Goal: Information Seeking & Learning: Learn about a topic

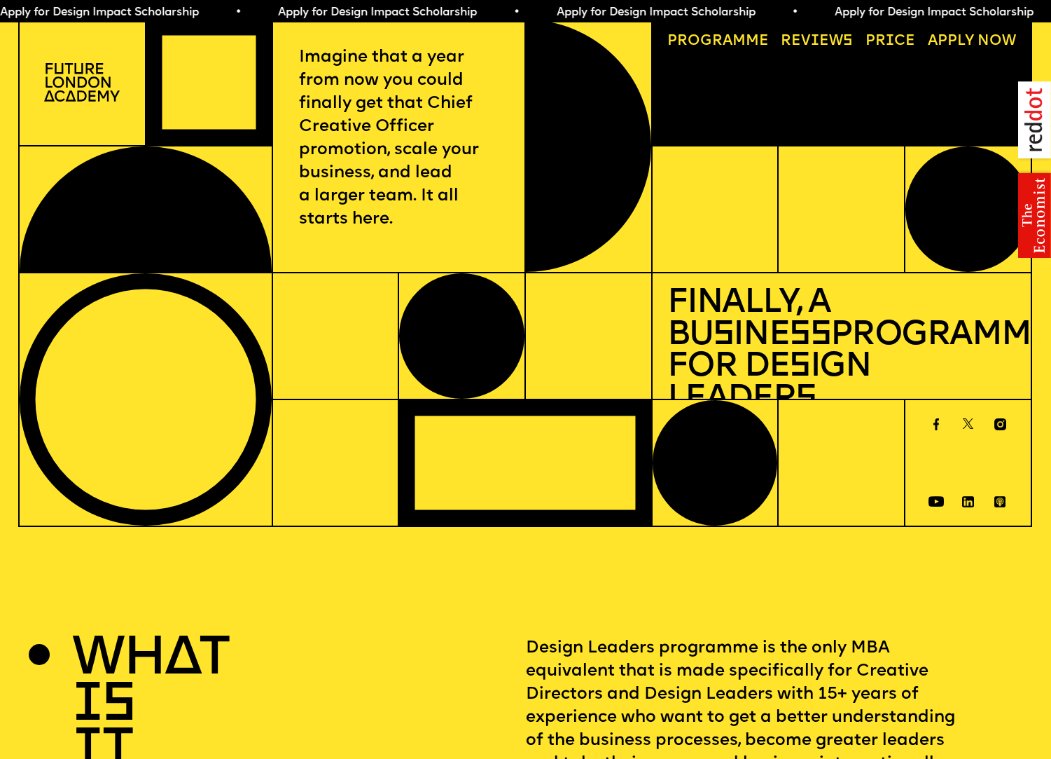
click at [465, 415] on div at bounding box center [524, 462] width 251 height 125
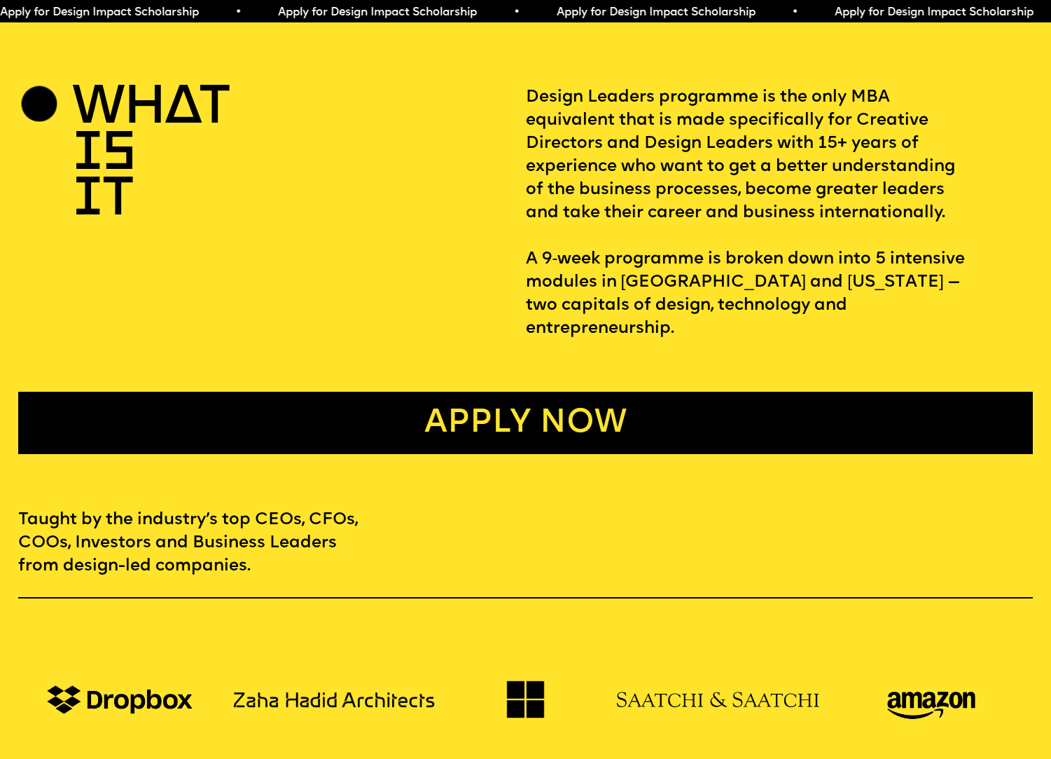
scroll to position [602, 0]
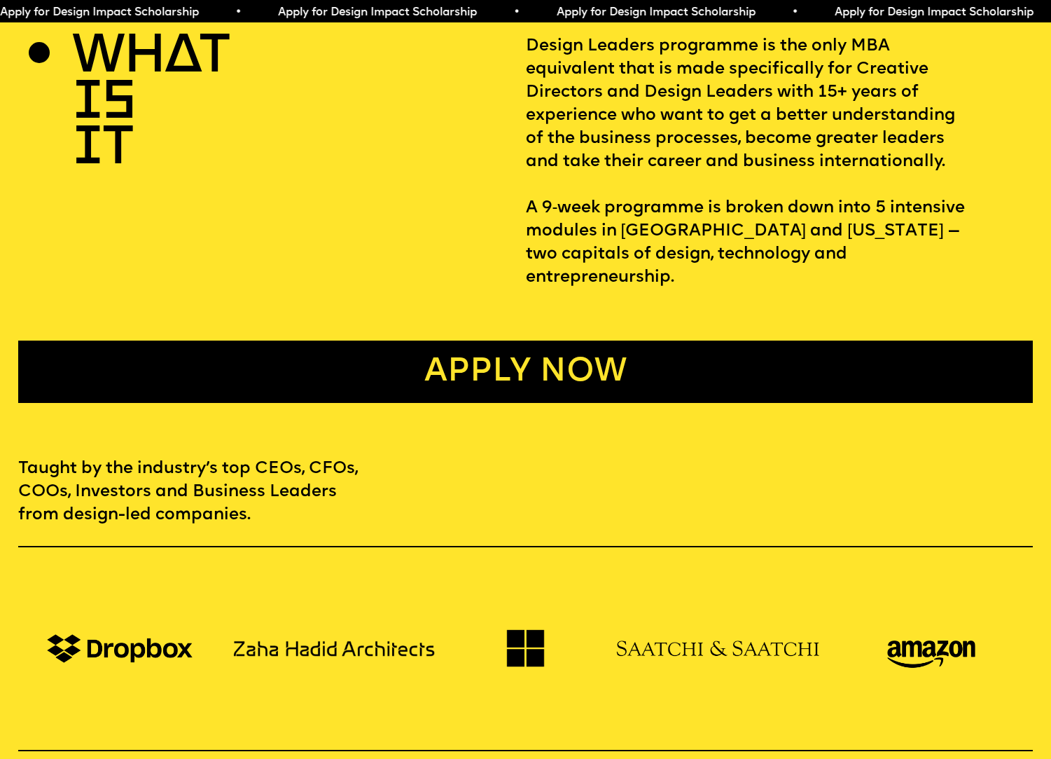
click at [500, 361] on link "Apply now" at bounding box center [525, 371] width 1015 height 62
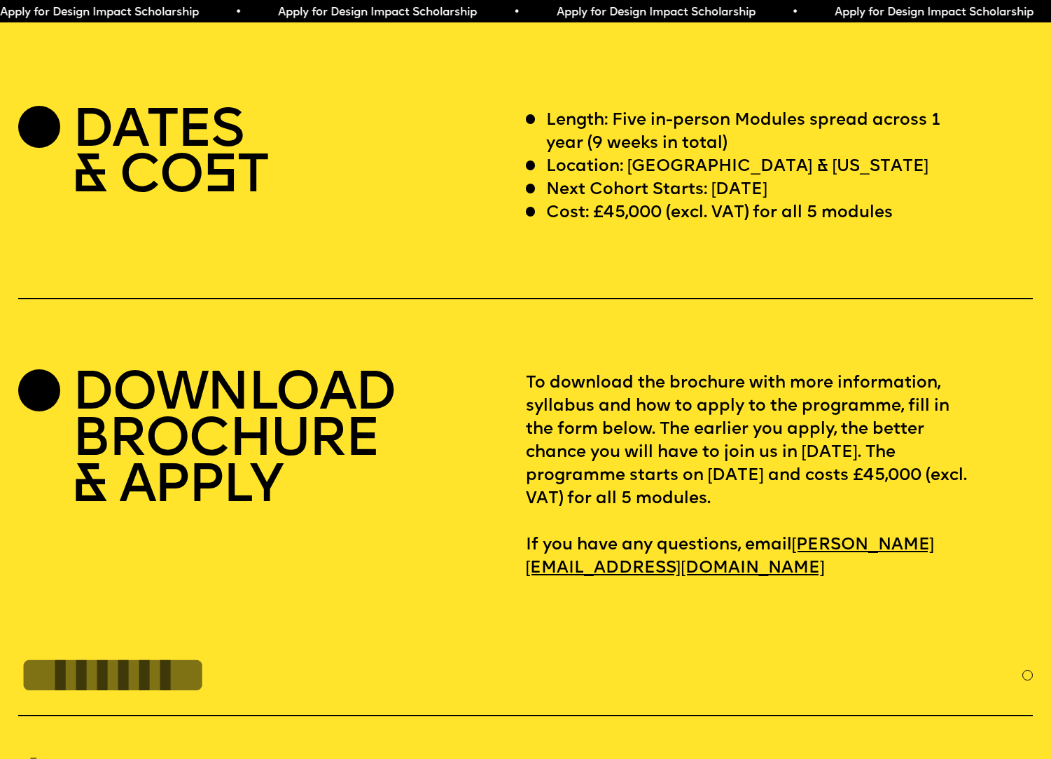
scroll to position [4268, 0]
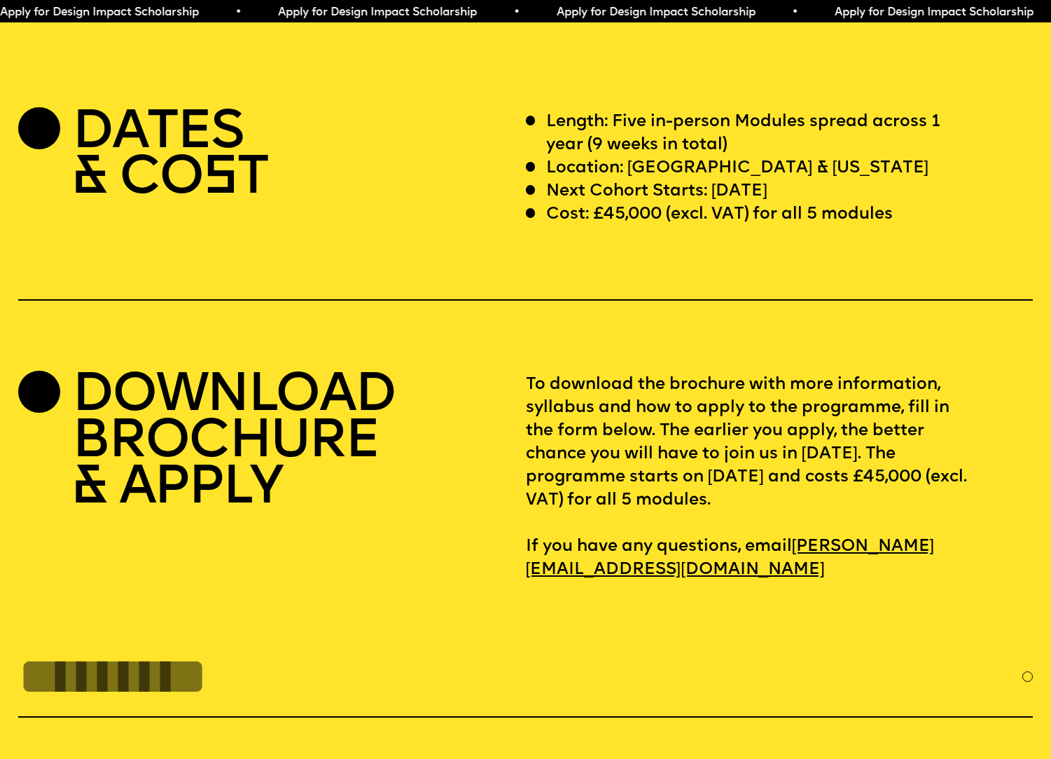
click at [603, 226] on p "Cost: £45,000 (excl. VAT) for all 5 modules" at bounding box center [719, 214] width 347 height 23
click at [626, 226] on p "Cost: £45,000 (excl. VAT) for all 5 modules" at bounding box center [719, 214] width 347 height 23
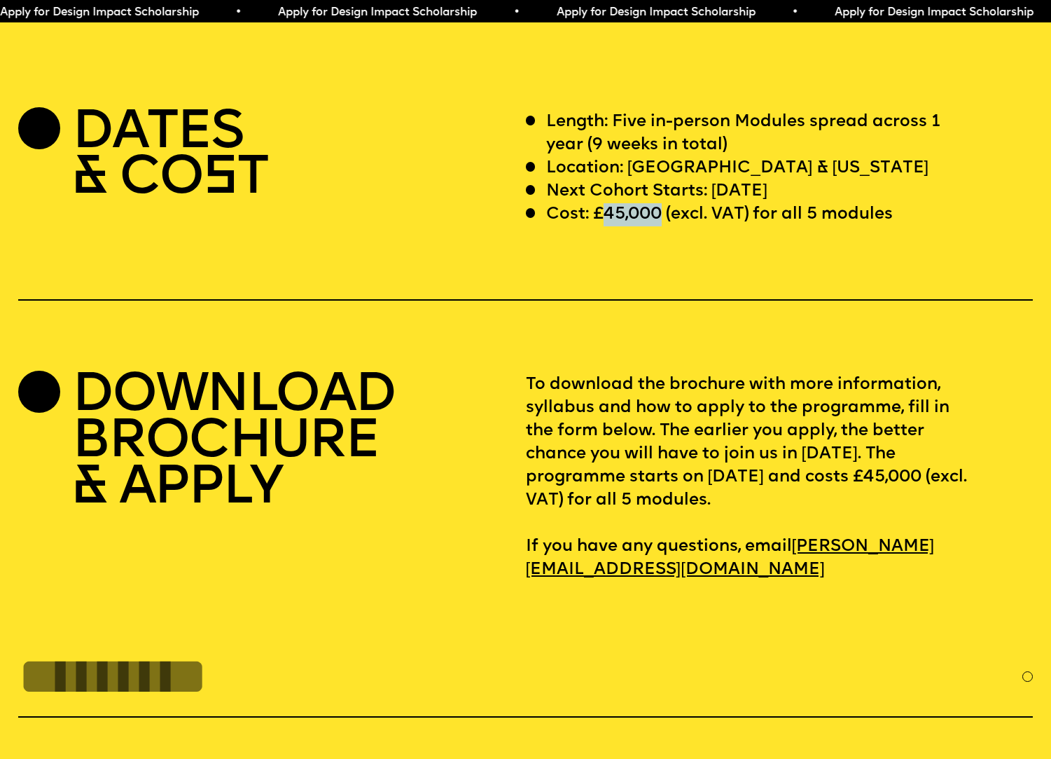
click at [626, 226] on p "Cost: £45,000 (excl. VAT) for all 5 modules" at bounding box center [719, 214] width 347 height 23
click at [586, 203] on p "Next Cohort Starts: [DATE]" at bounding box center [656, 191] width 221 height 23
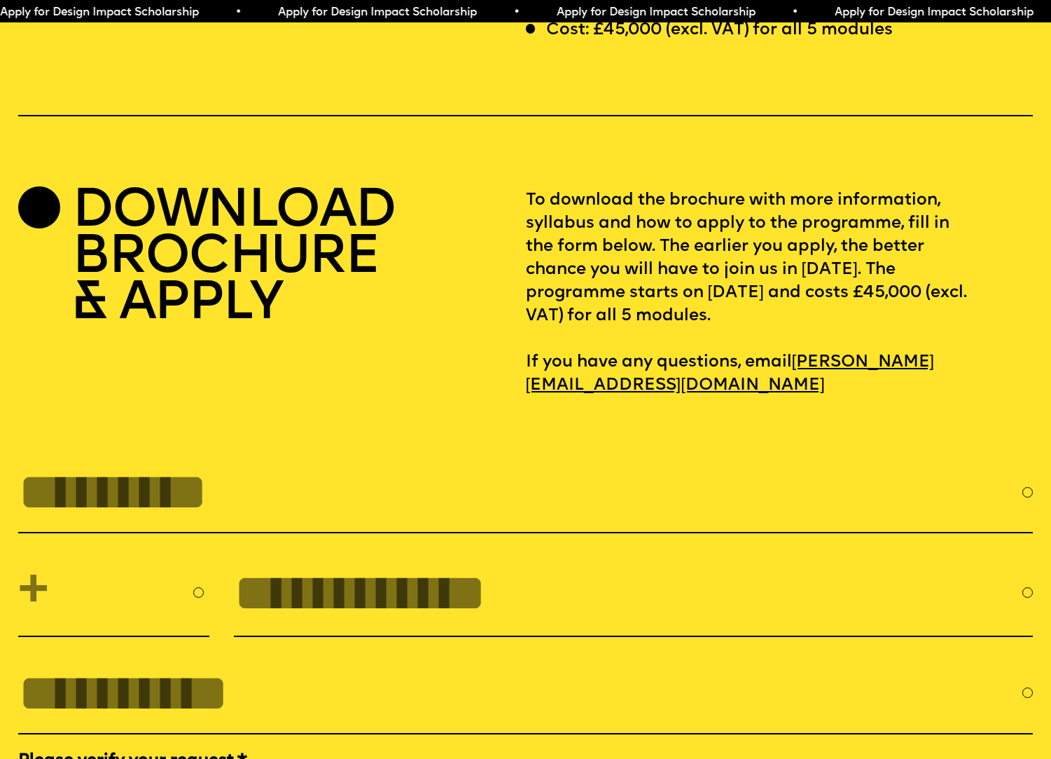
scroll to position [4455, 0]
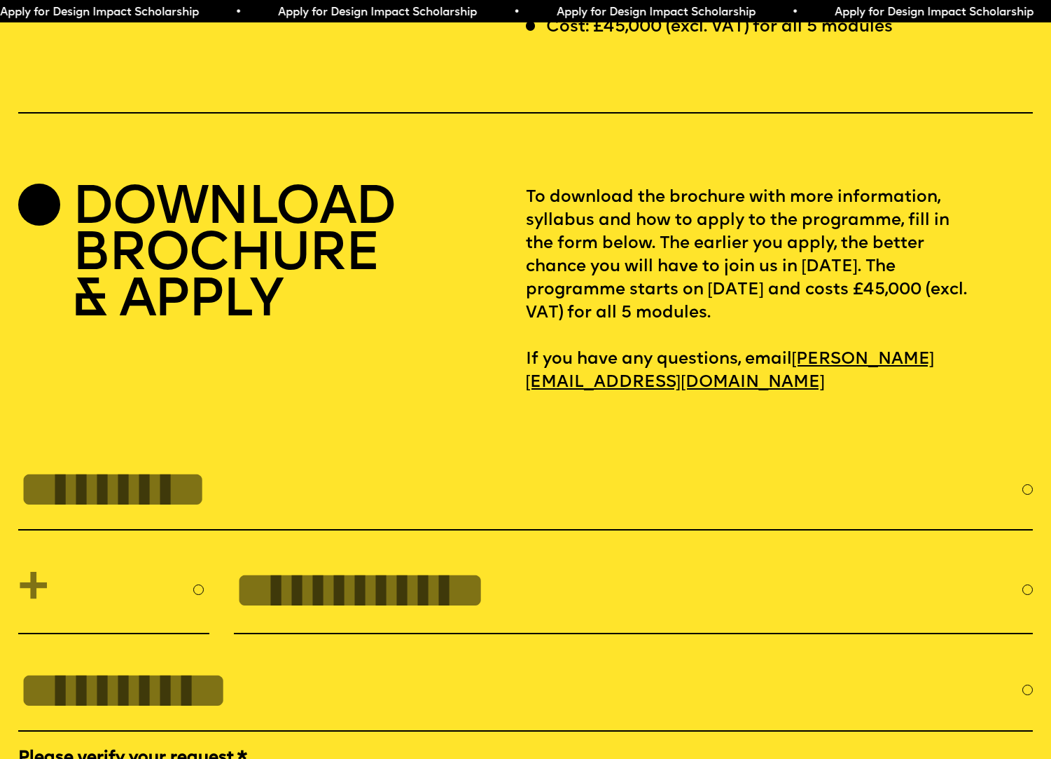
click at [631, 324] on p "To download the brochure with more information, syllabus and how to apply to th…" at bounding box center [779, 290] width 507 height 208
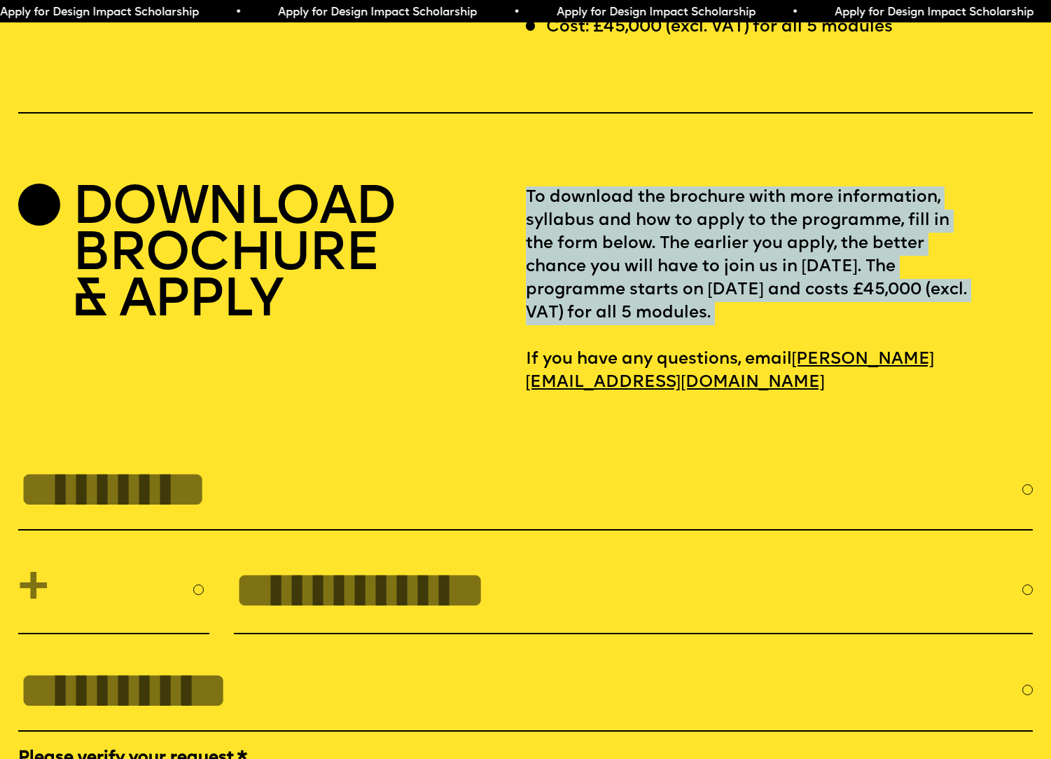
click at [631, 324] on p "To download the brochure with more information, syllabus and how to apply to th…" at bounding box center [779, 290] width 507 height 208
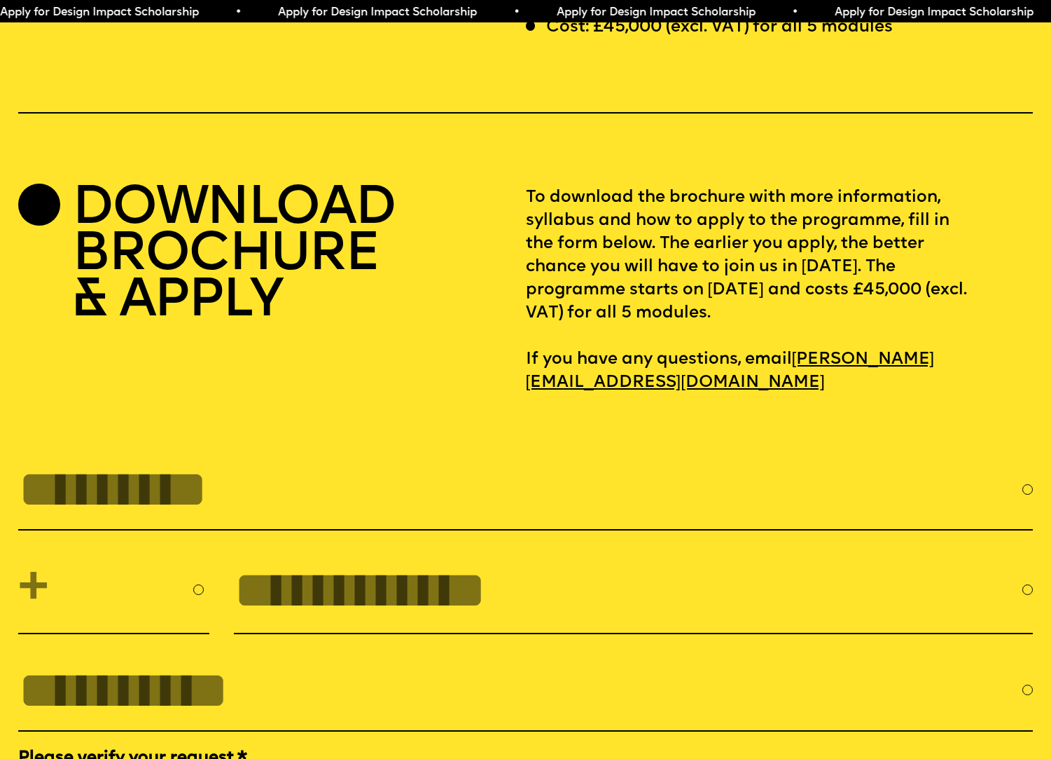
click at [631, 324] on p "To download the brochure with more information, syllabus and how to apply to th…" at bounding box center [779, 290] width 507 height 208
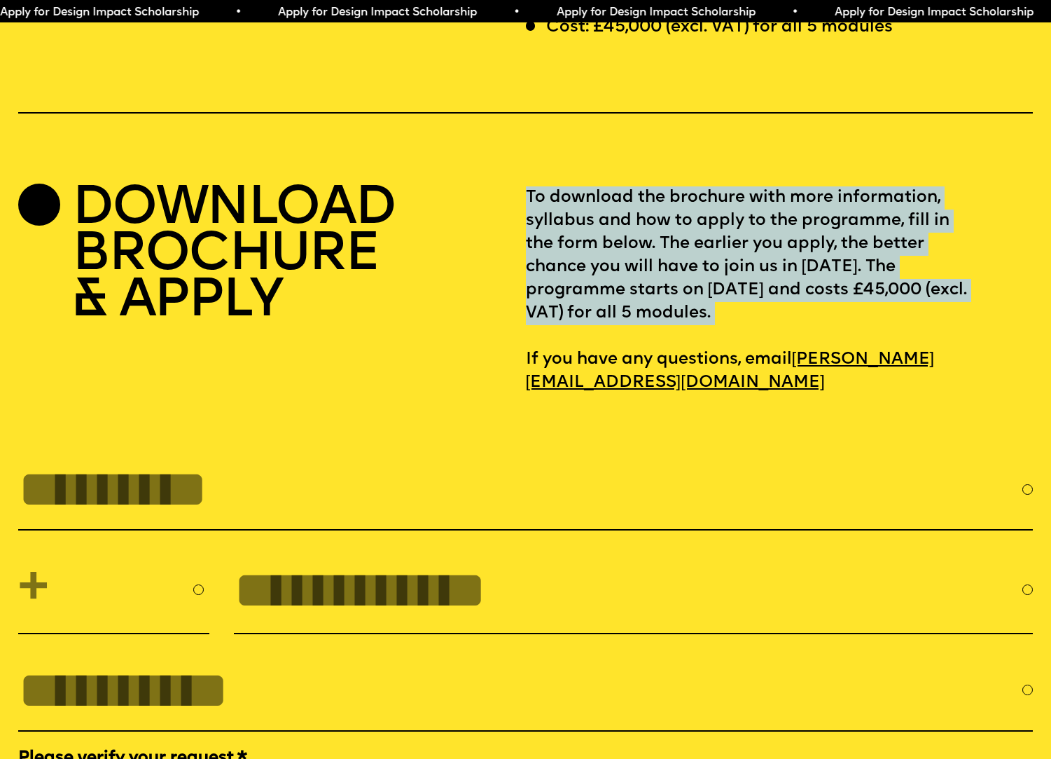
click at [593, 340] on p "To download the brochure with more information, syllabus and how to apply to th…" at bounding box center [779, 290] width 507 height 208
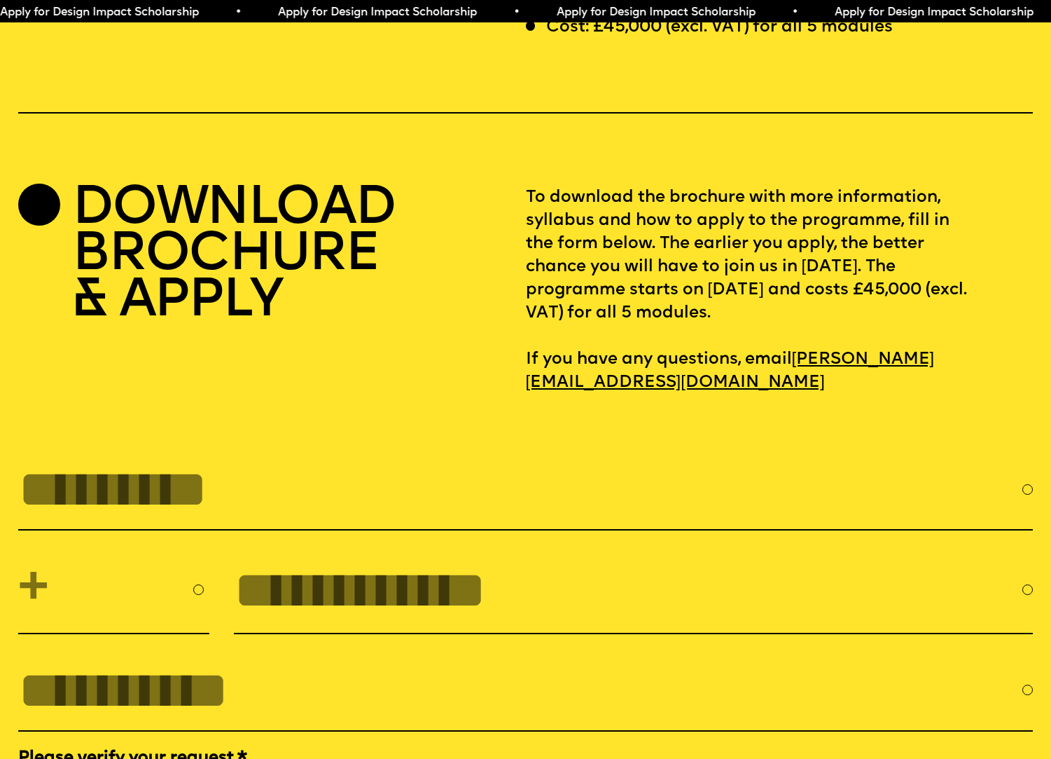
click at [593, 340] on p "To download the brochure with more information, syllabus and how to apply to th…" at bounding box center [779, 290] width 507 height 208
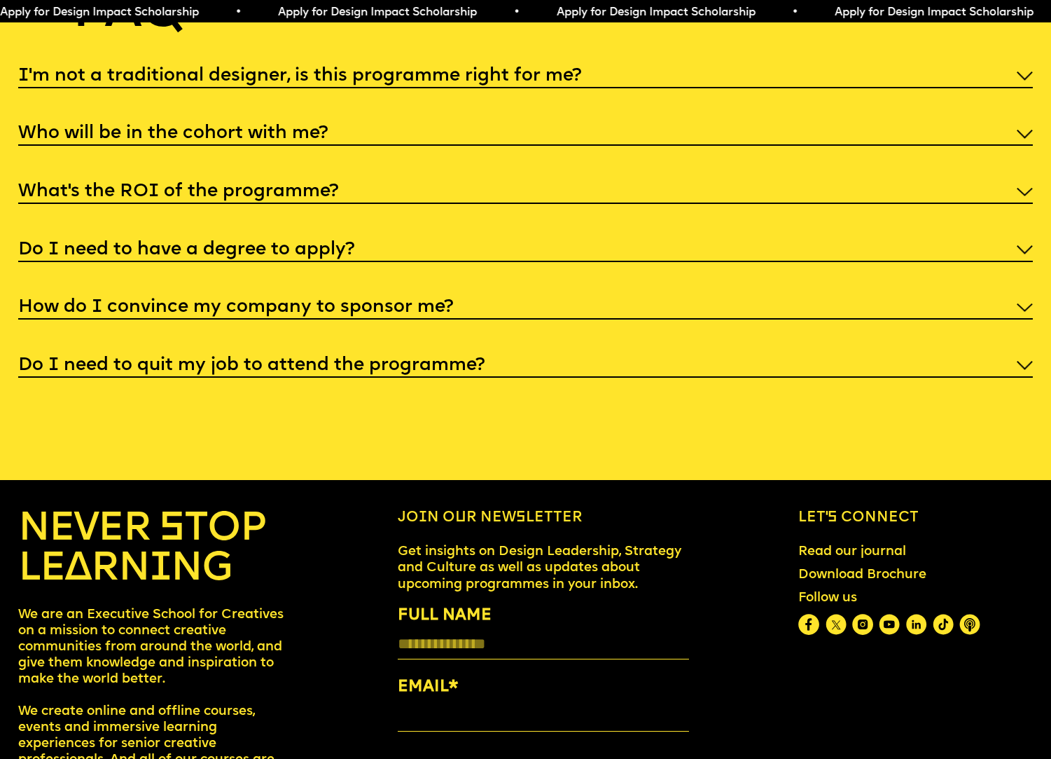
scroll to position [5498, 0]
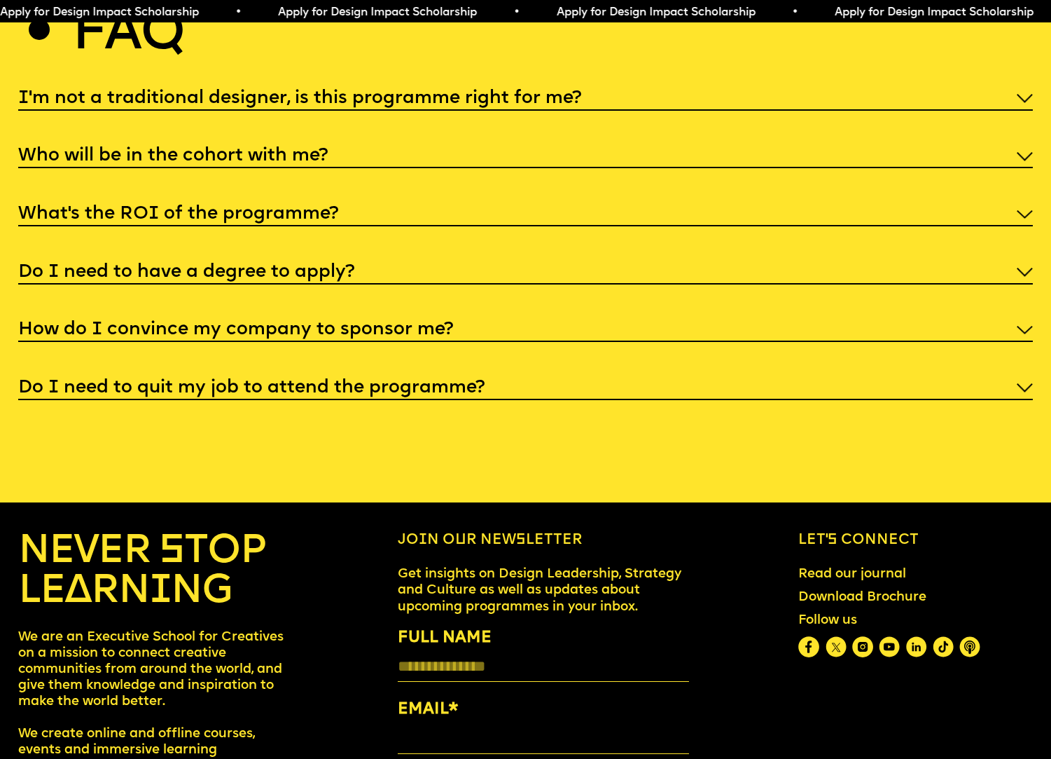
click at [522, 106] on h5 "I'm not a traditional designer, is this programme right for me?" at bounding box center [299, 99] width 563 height 14
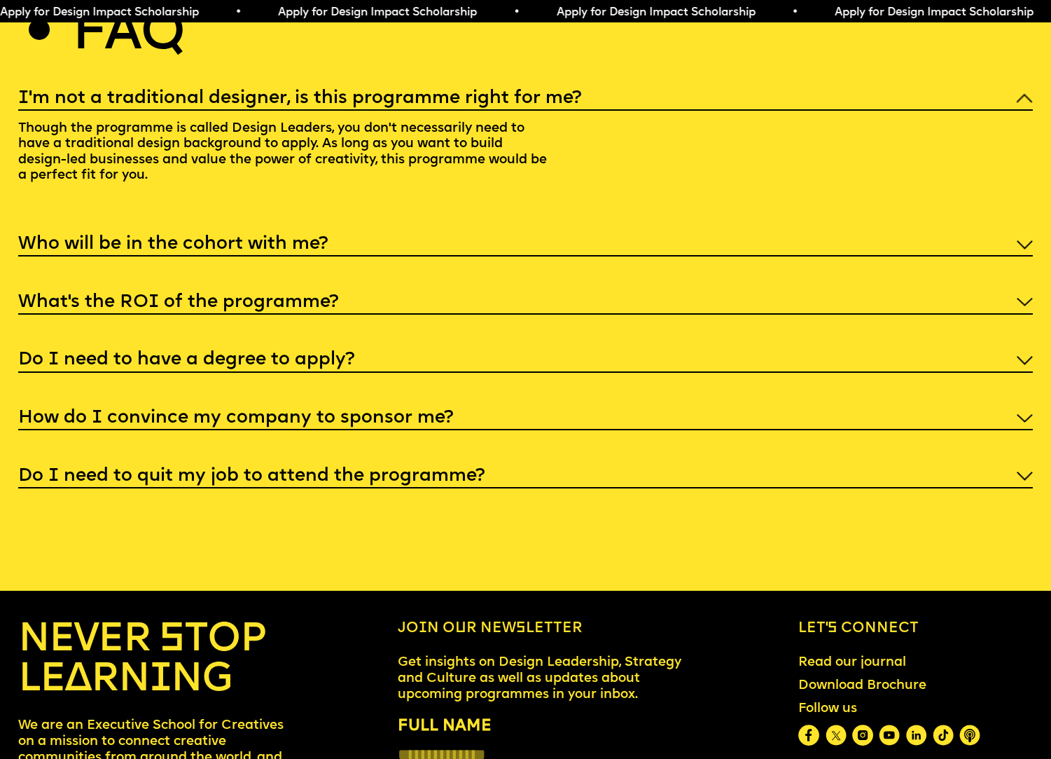
click at [522, 106] on h5 "I'm not a traditional designer, is this programme right for me?" at bounding box center [299, 99] width 563 height 14
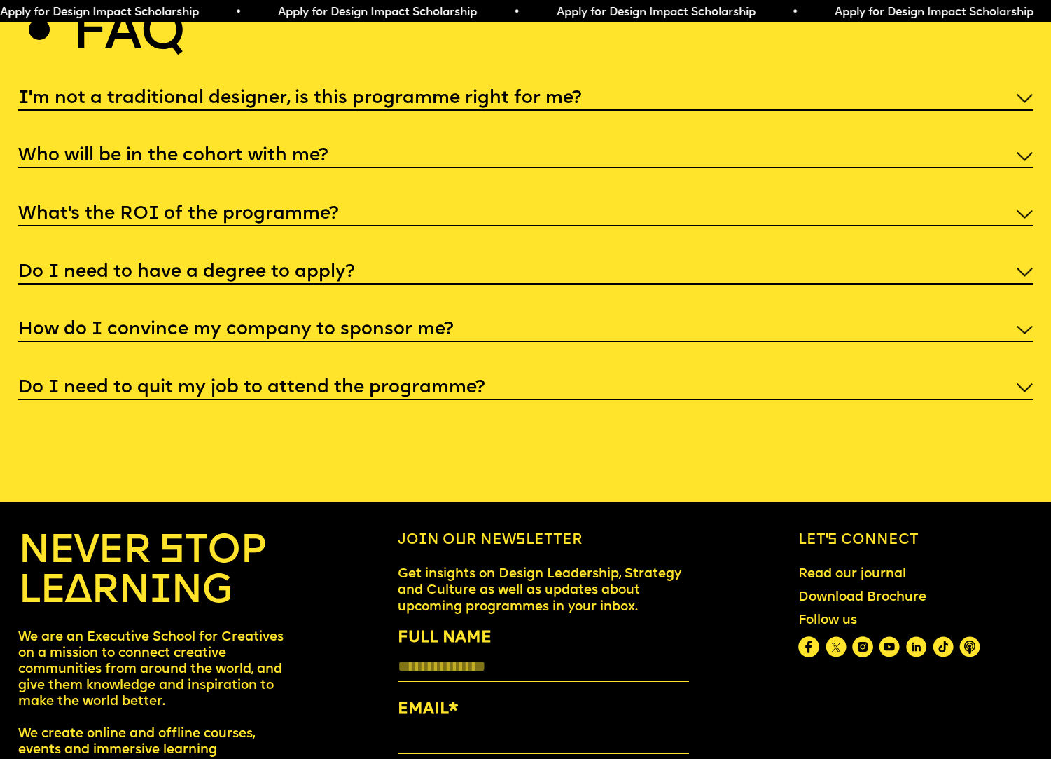
click at [307, 163] on h5 "Who will be in the cohort with me?" at bounding box center [173, 156] width 310 height 14
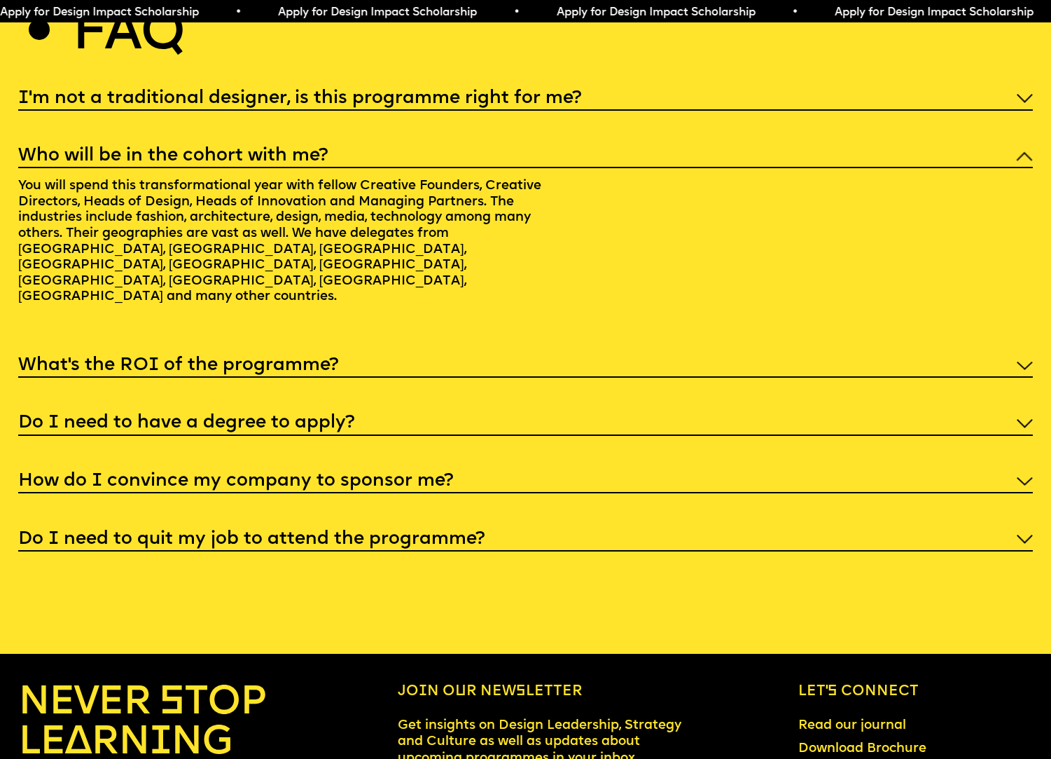
click at [268, 378] on div "What’s the ROI of the programme?" at bounding box center [525, 364] width 1015 height 27
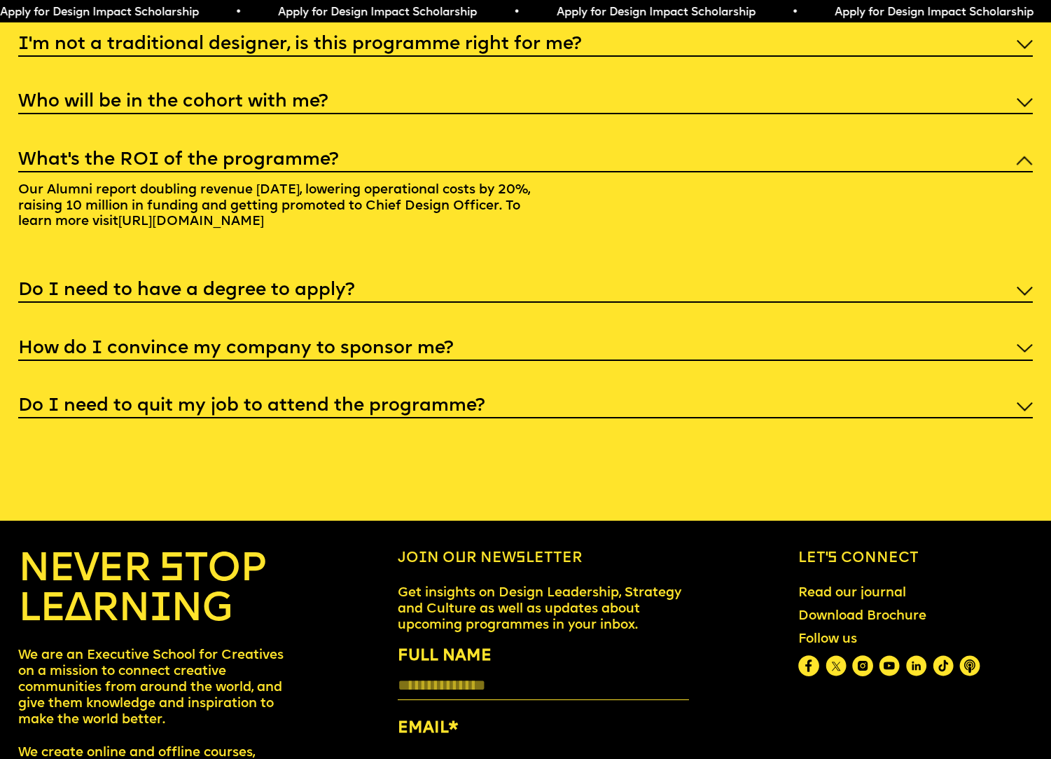
scroll to position [5569, 0]
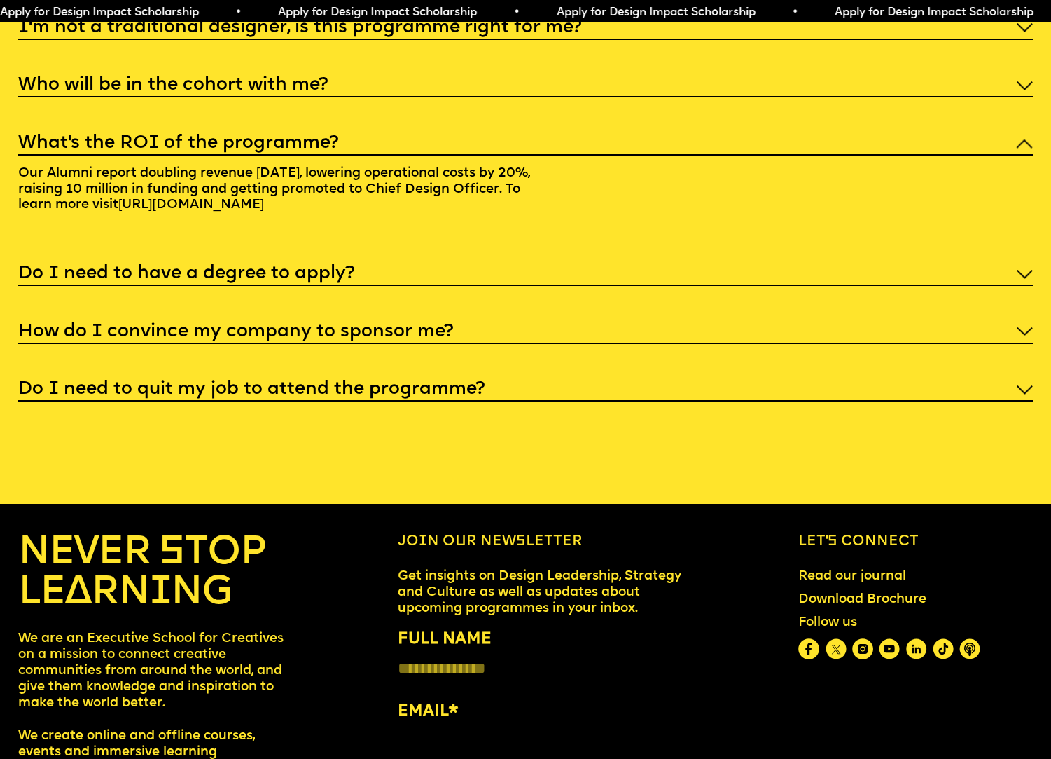
click at [287, 281] on h5 "Do I need to have a degree to apply?" at bounding box center [186, 274] width 336 height 14
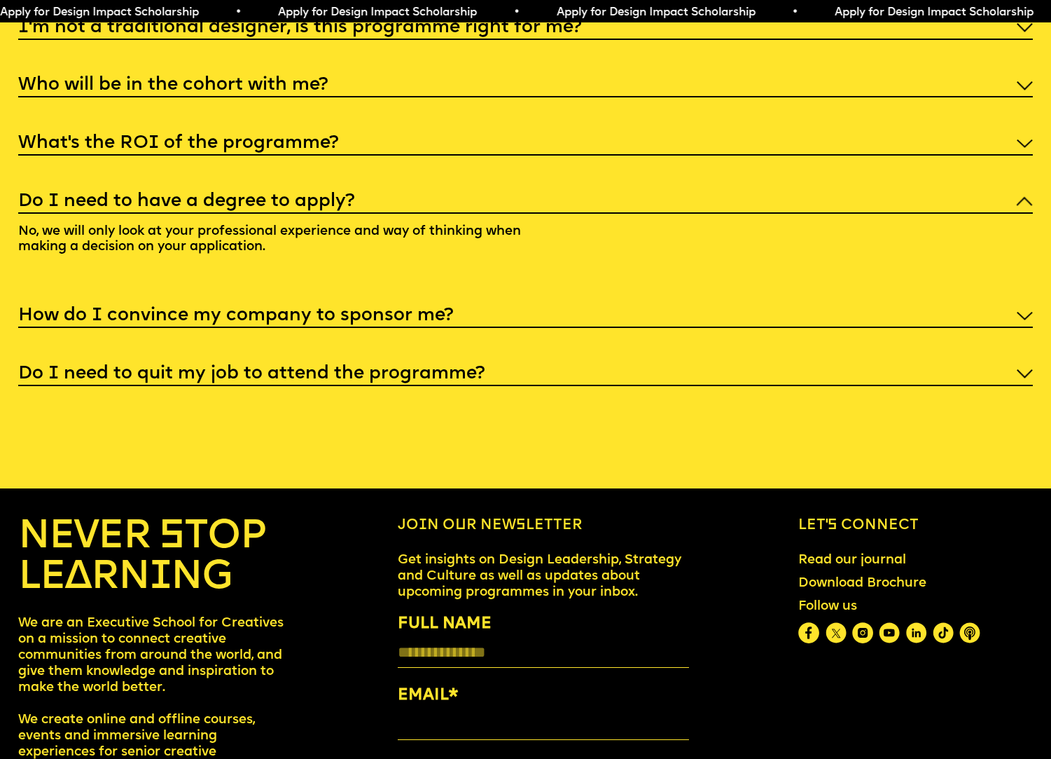
click at [370, 328] on div "How do I convince my company to sponsor me?" at bounding box center [525, 315] width 1015 height 27
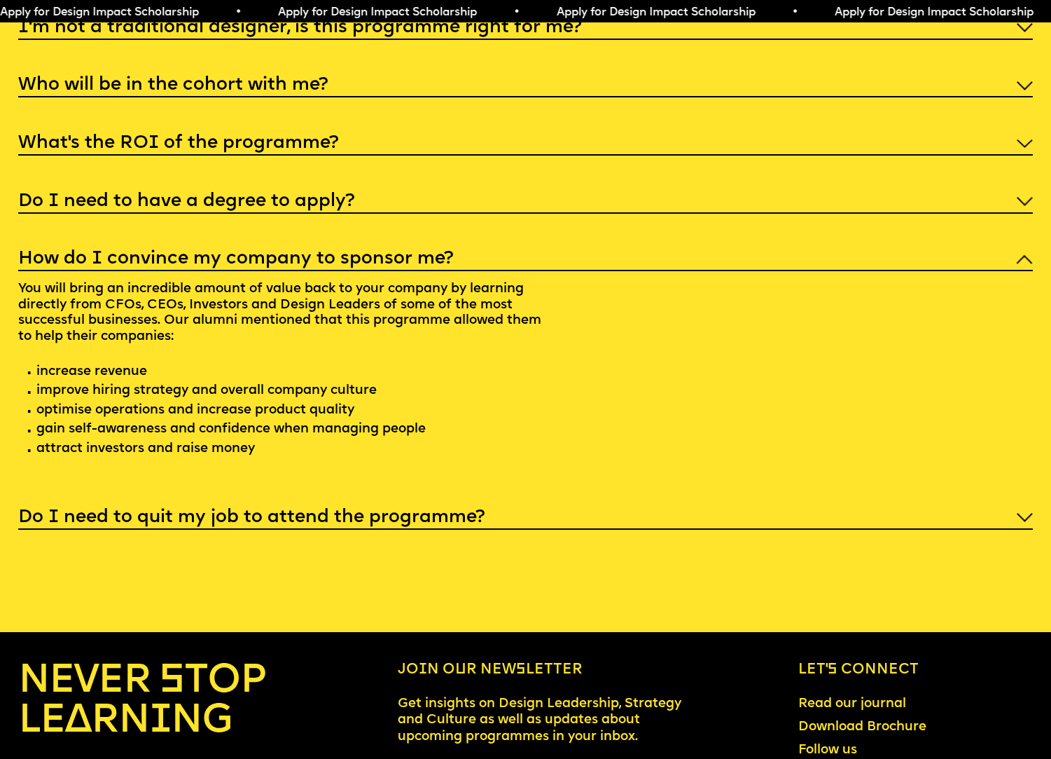
click at [443, 525] on h5 "Do I need to quit my job to attend the programme?" at bounding box center [251, 518] width 466 height 14
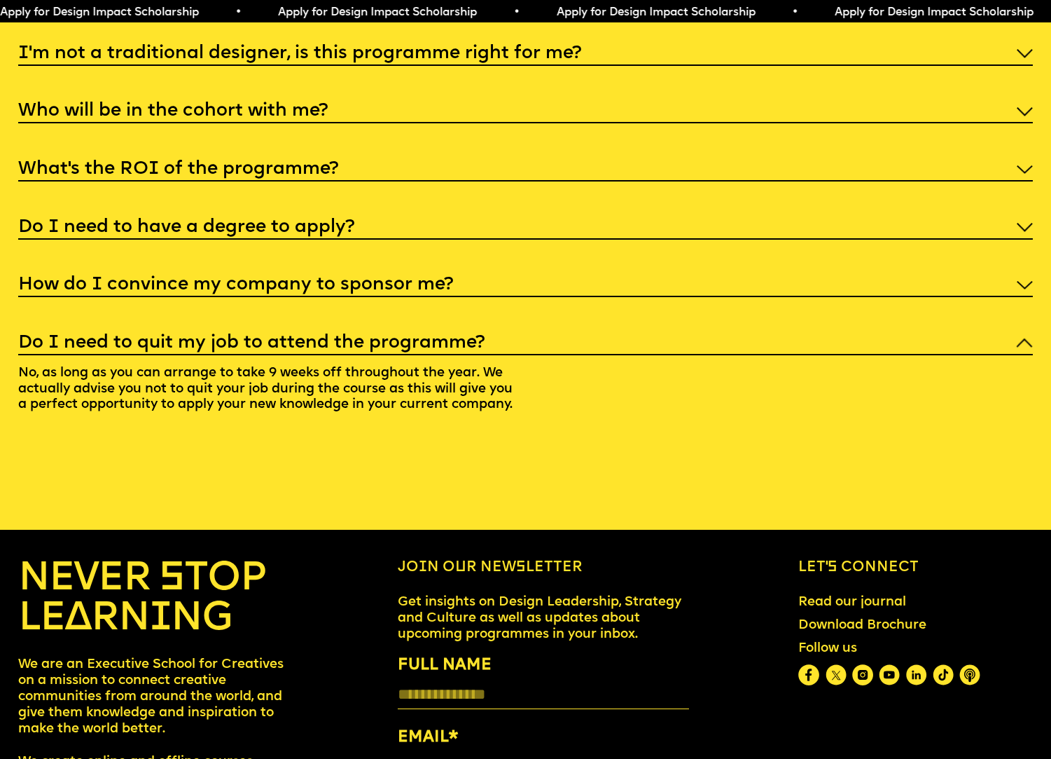
scroll to position [5421, 0]
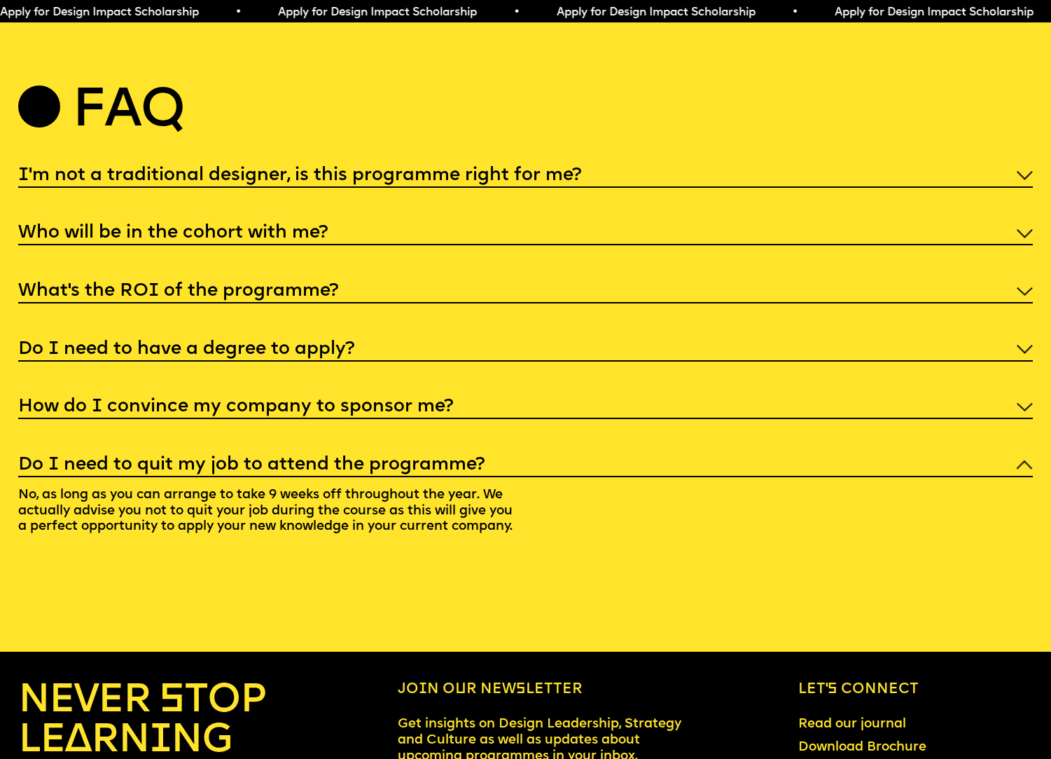
click at [476, 183] on h5 "I'm not a traditional designer, is this programme right for me?" at bounding box center [299, 176] width 563 height 14
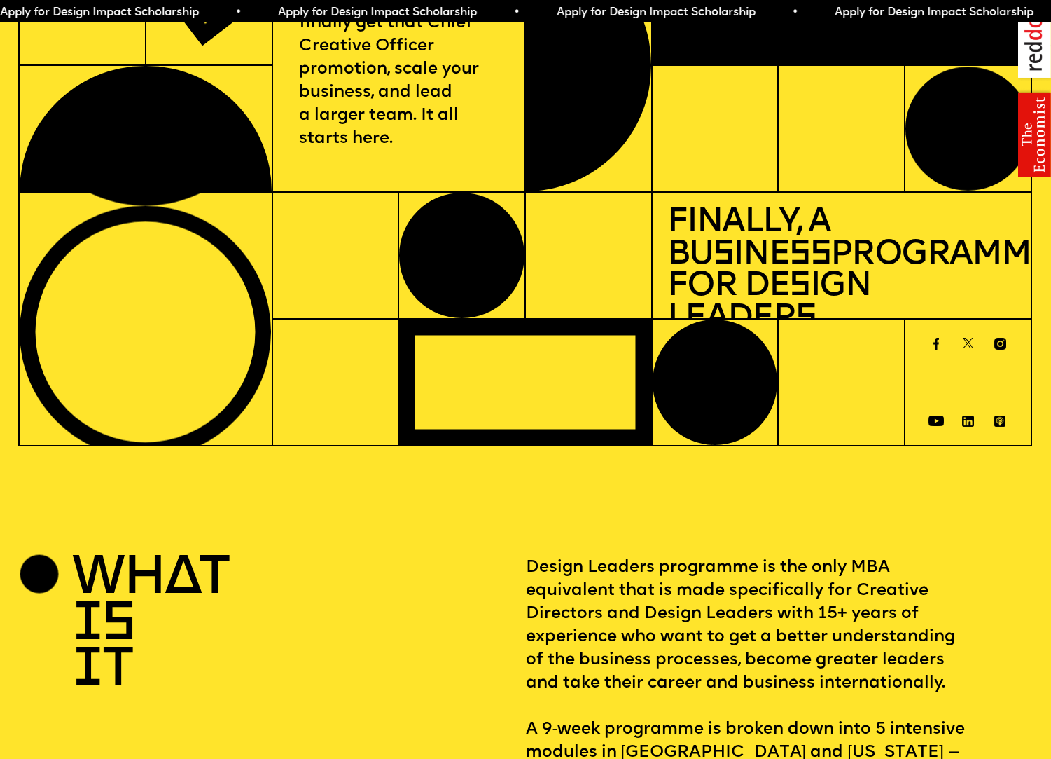
scroll to position [0, 0]
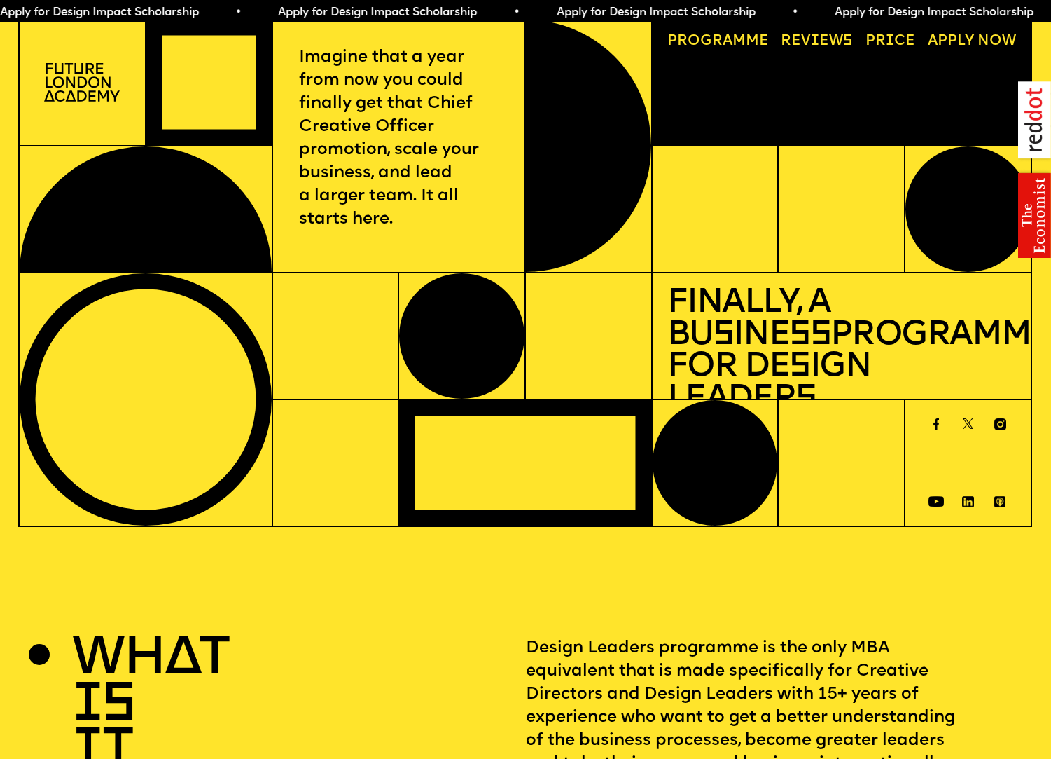
click at [378, 106] on p "Imagine that a year from now you could finally get that Chief Creative Officer …" at bounding box center [398, 138] width 199 height 185
click at [813, 41] on link "Reviews" at bounding box center [817, 41] width 87 height 29
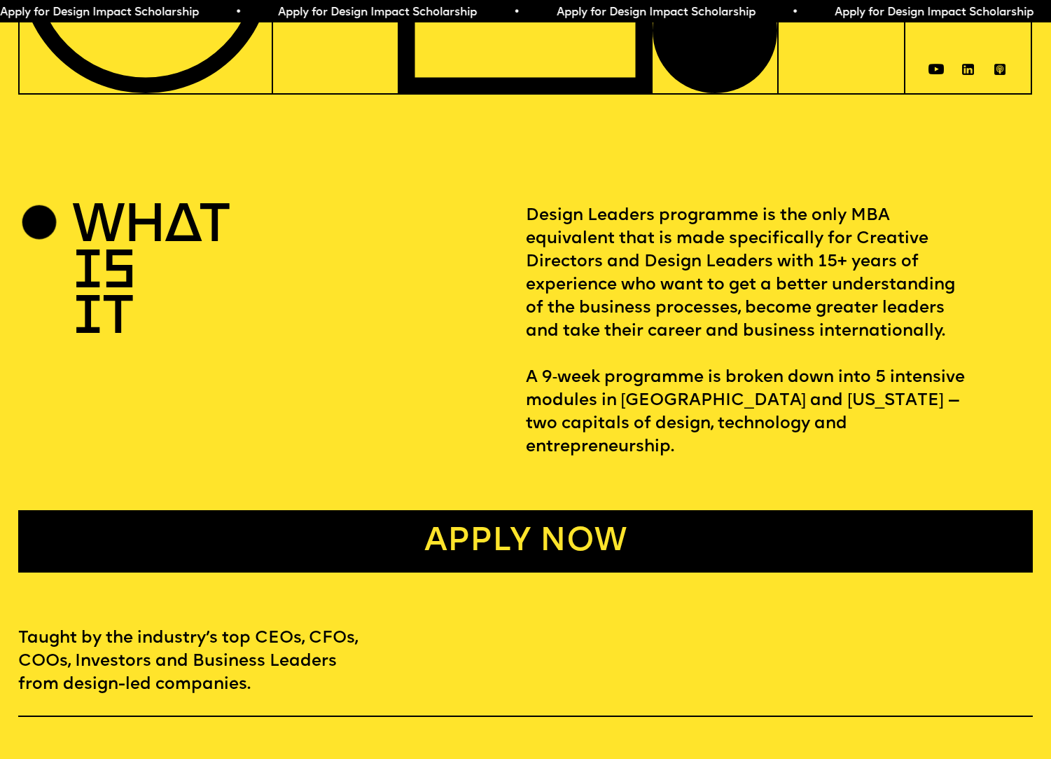
scroll to position [430, 0]
